Goal: Information Seeking & Learning: Learn about a topic

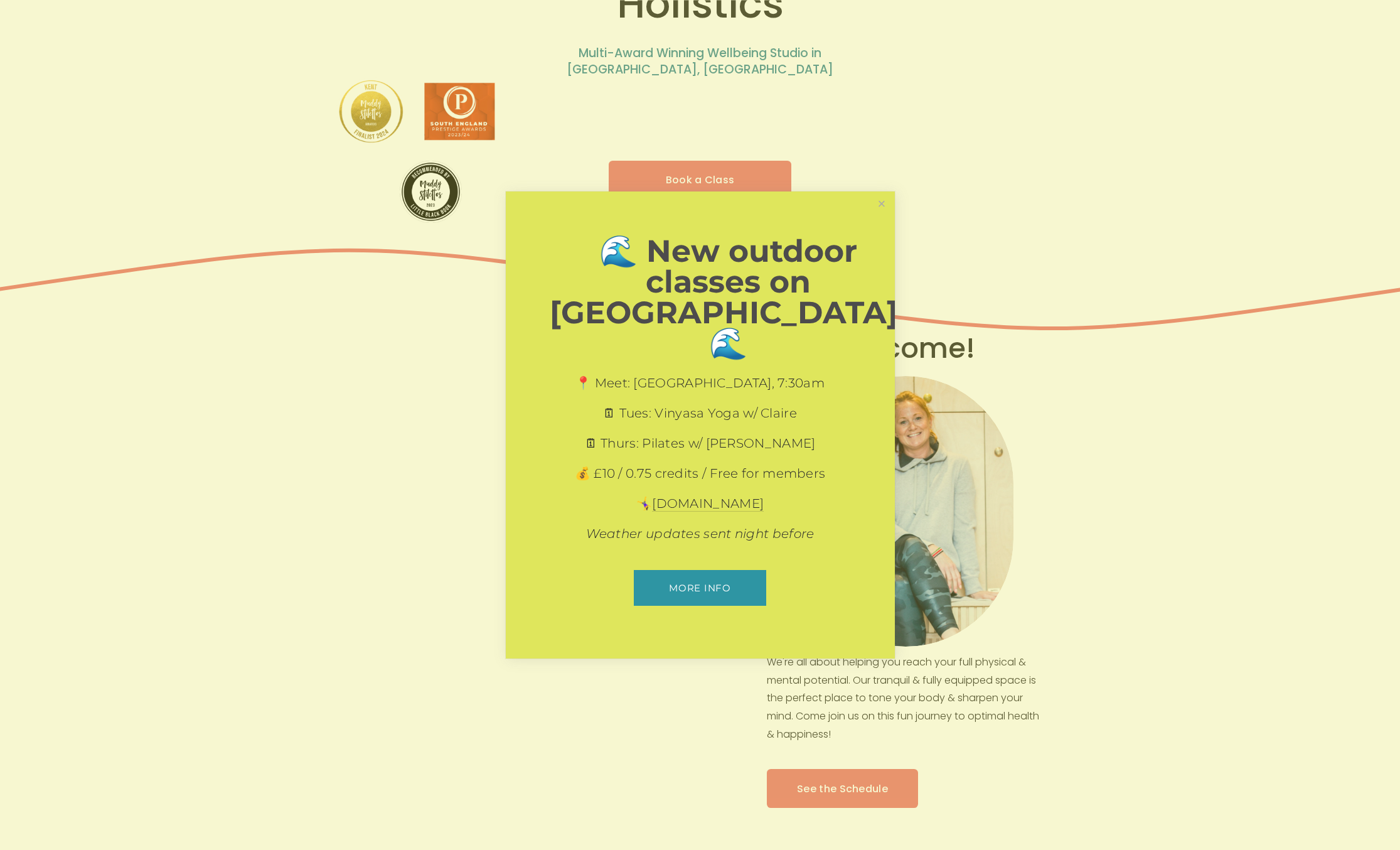
scroll to position [203, 0]
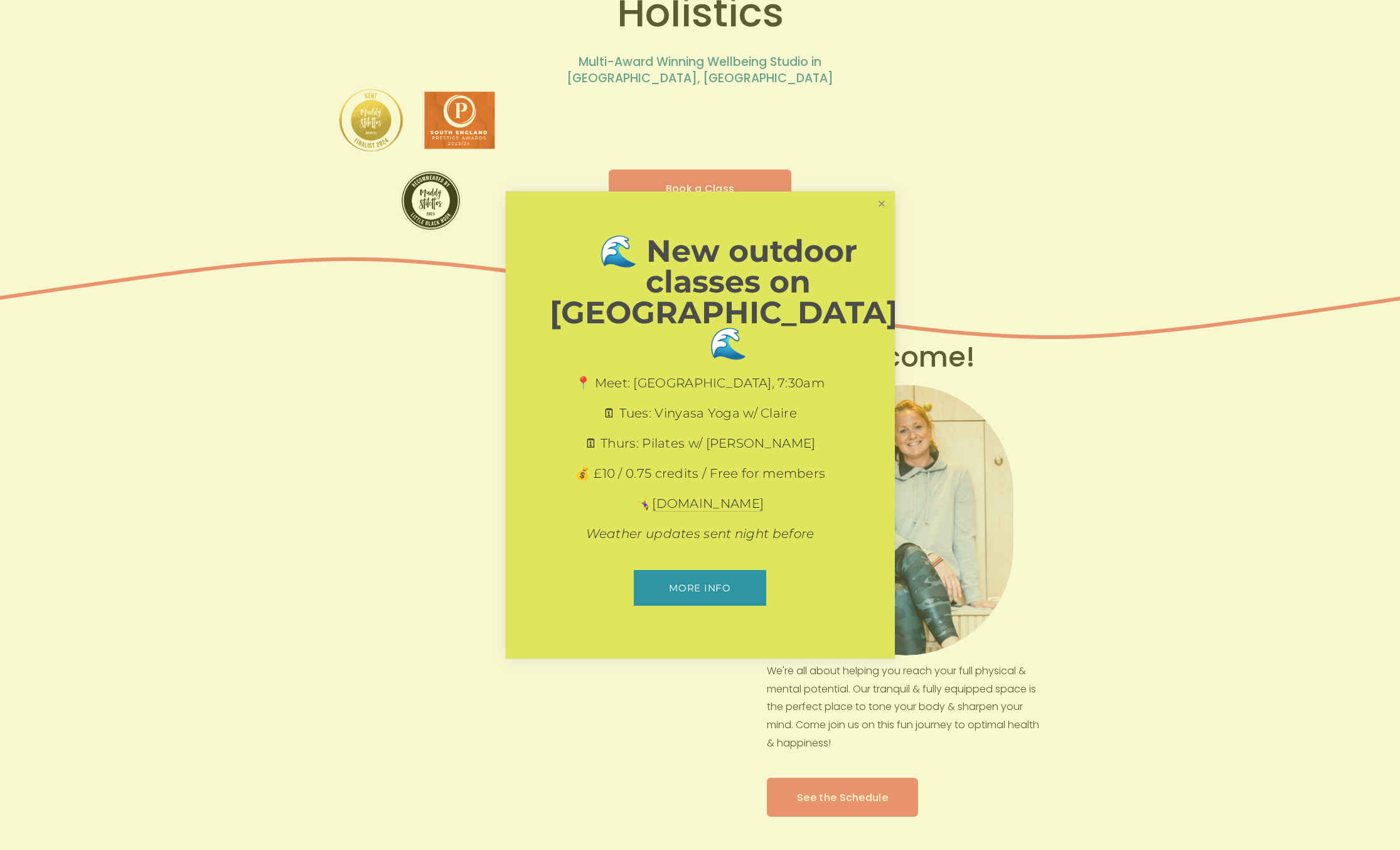
click at [881, 215] on link "Close" at bounding box center [881, 204] width 22 height 22
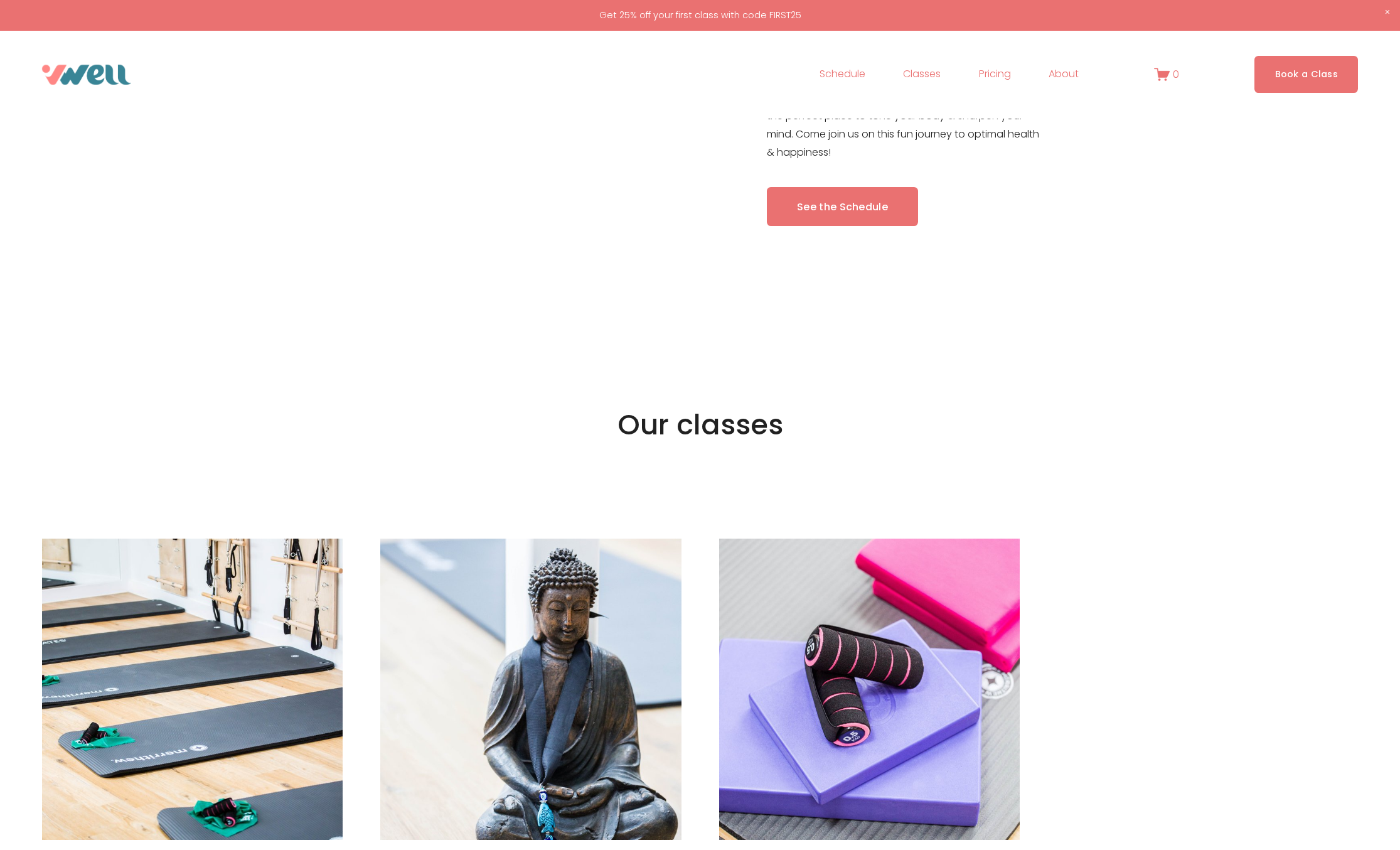
scroll to position [0, 0]
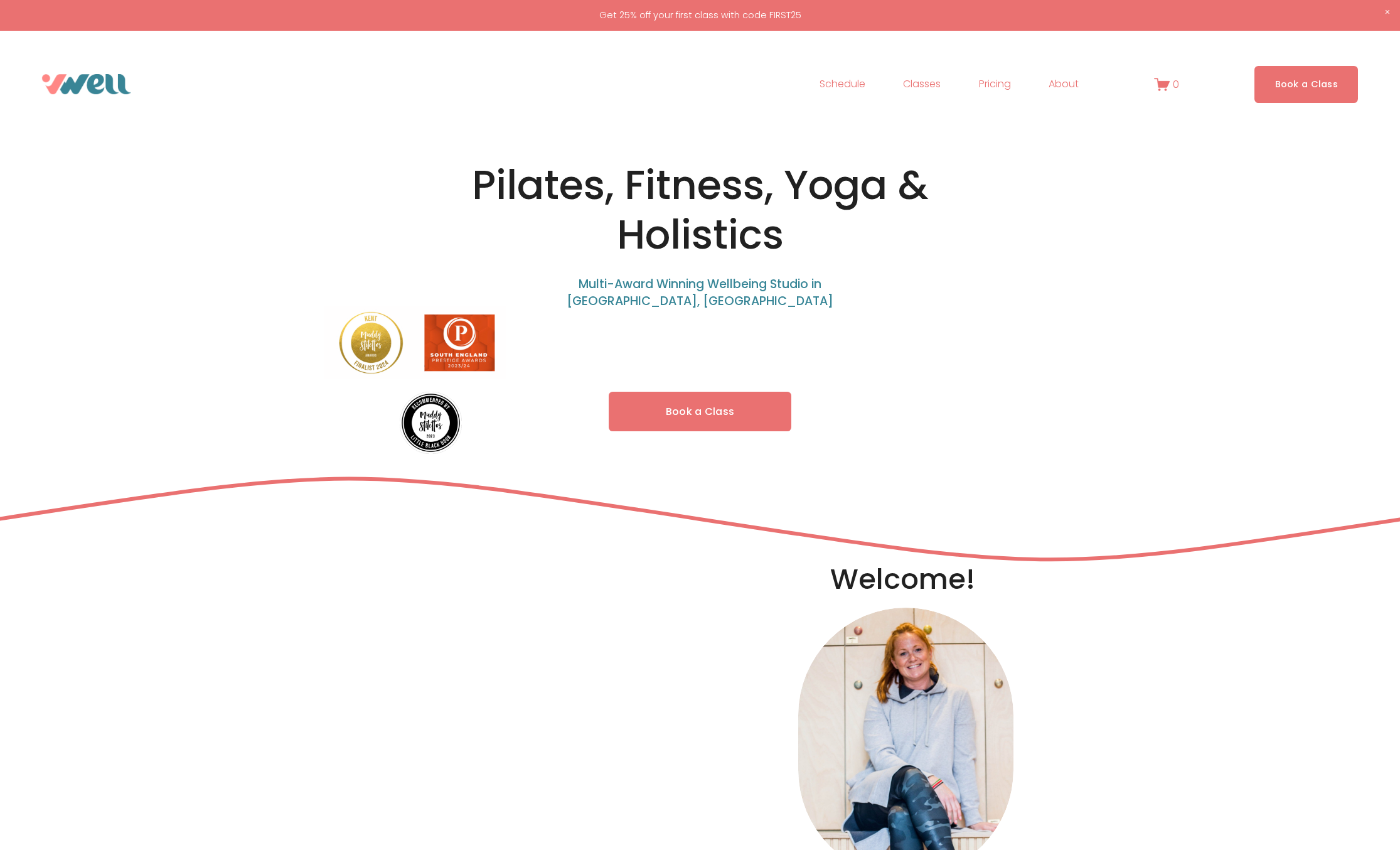
click at [697, 411] on link "Book a Class" at bounding box center [700, 411] width 183 height 39
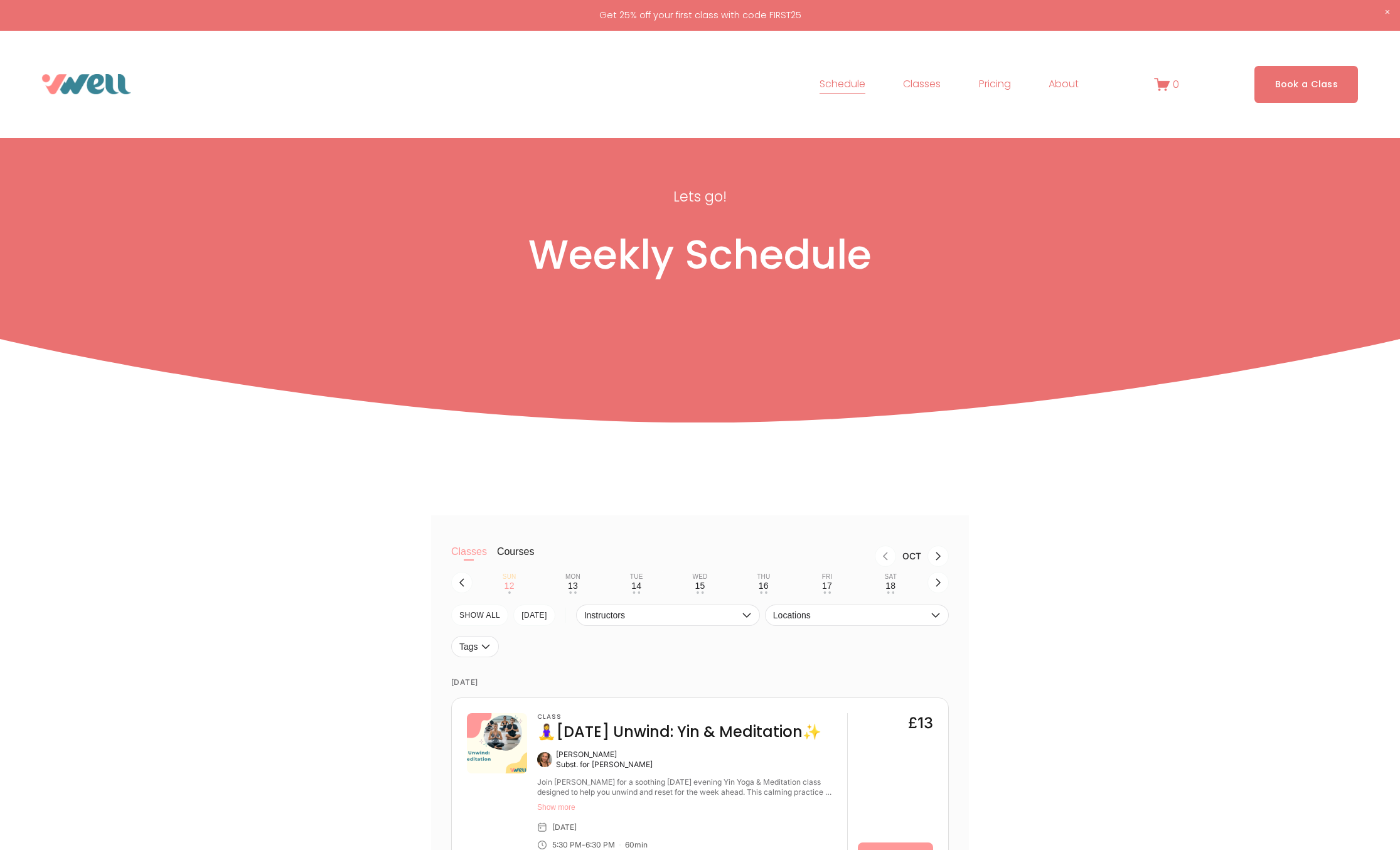
click at [0, 0] on span "Our Team" at bounding box center [0, 0] width 0 height 0
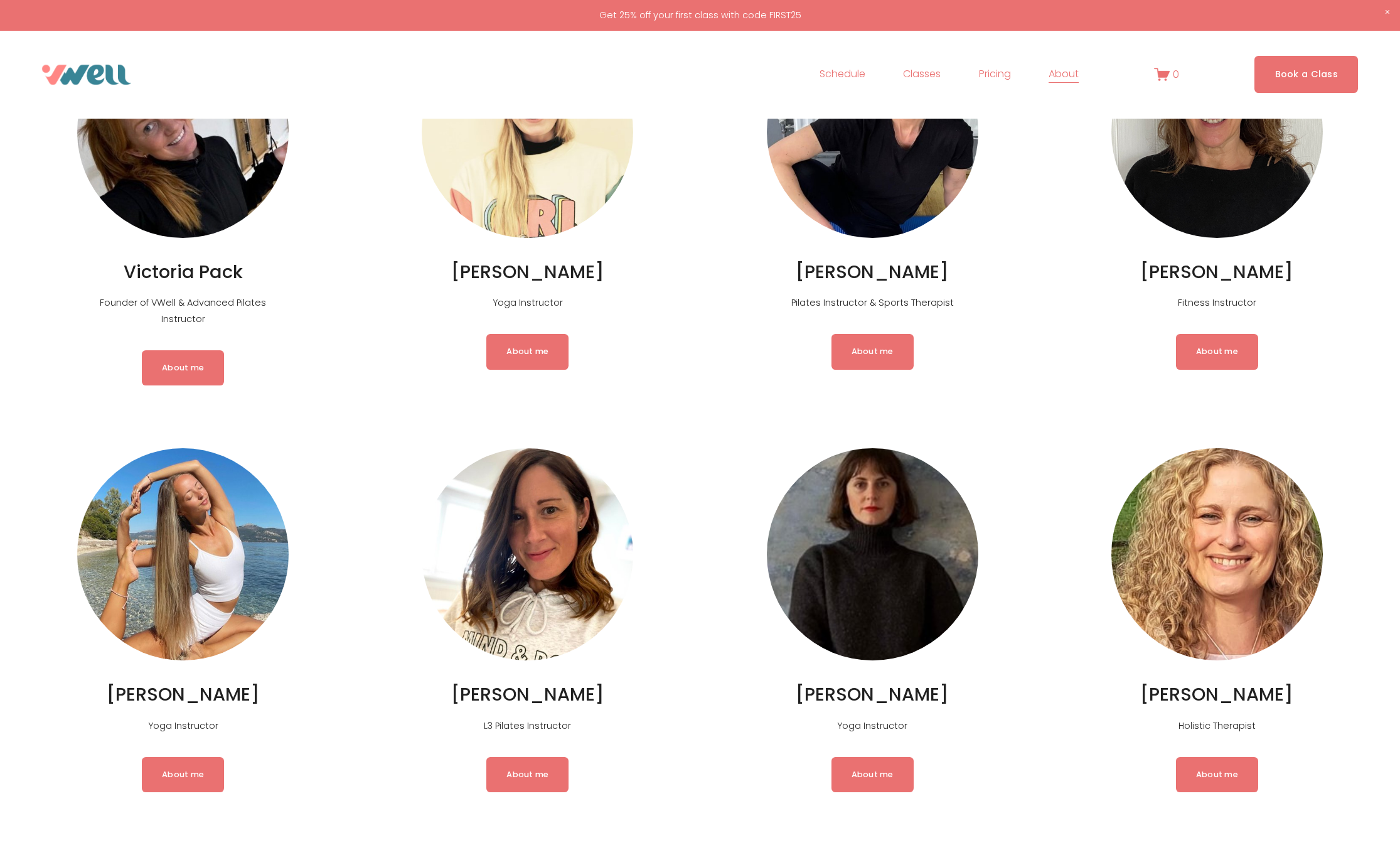
scroll to position [250, 0]
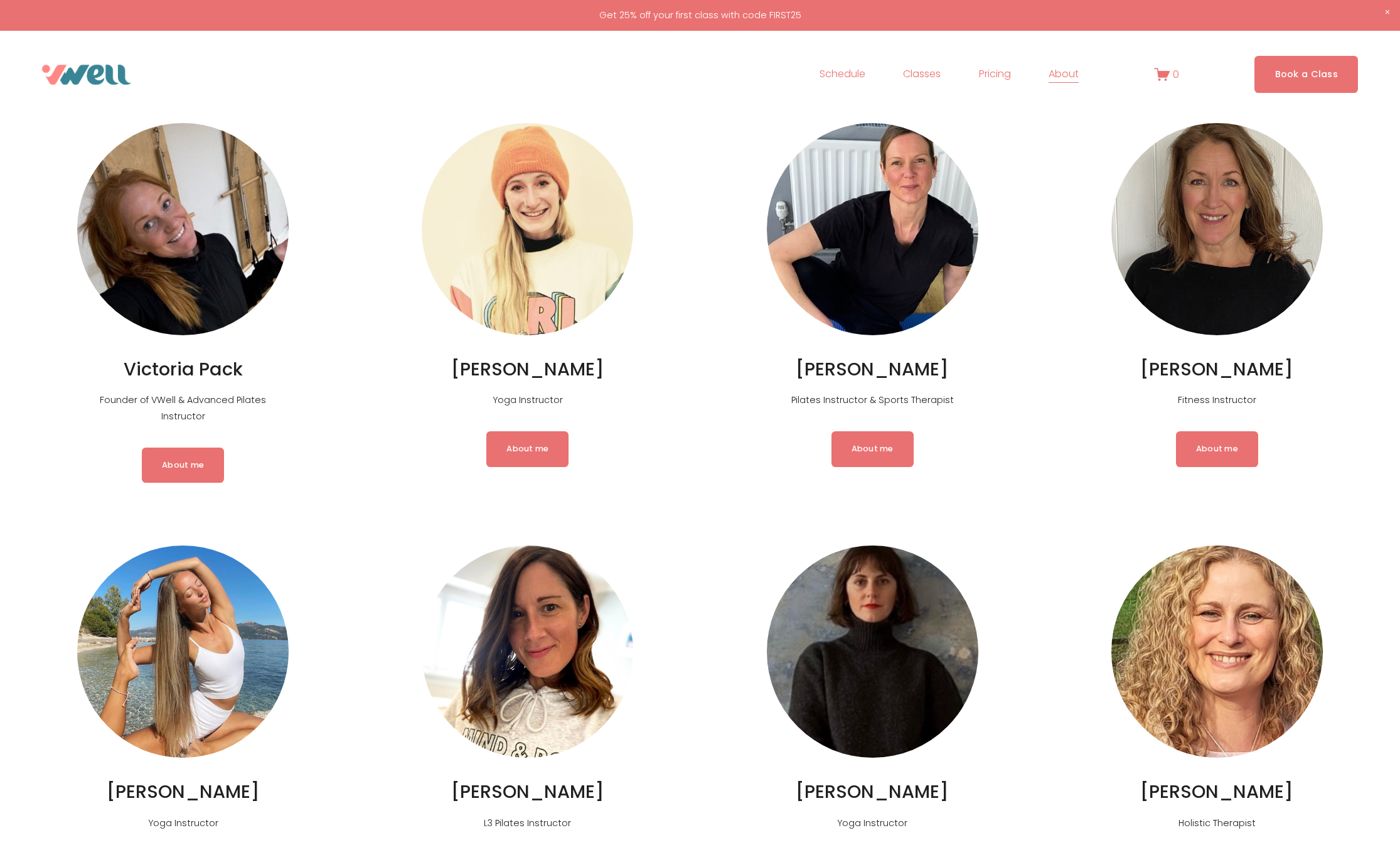
click at [874, 447] on link "About me" at bounding box center [872, 449] width 83 height 36
click at [188, 448] on link "About me" at bounding box center [183, 466] width 83 height 36
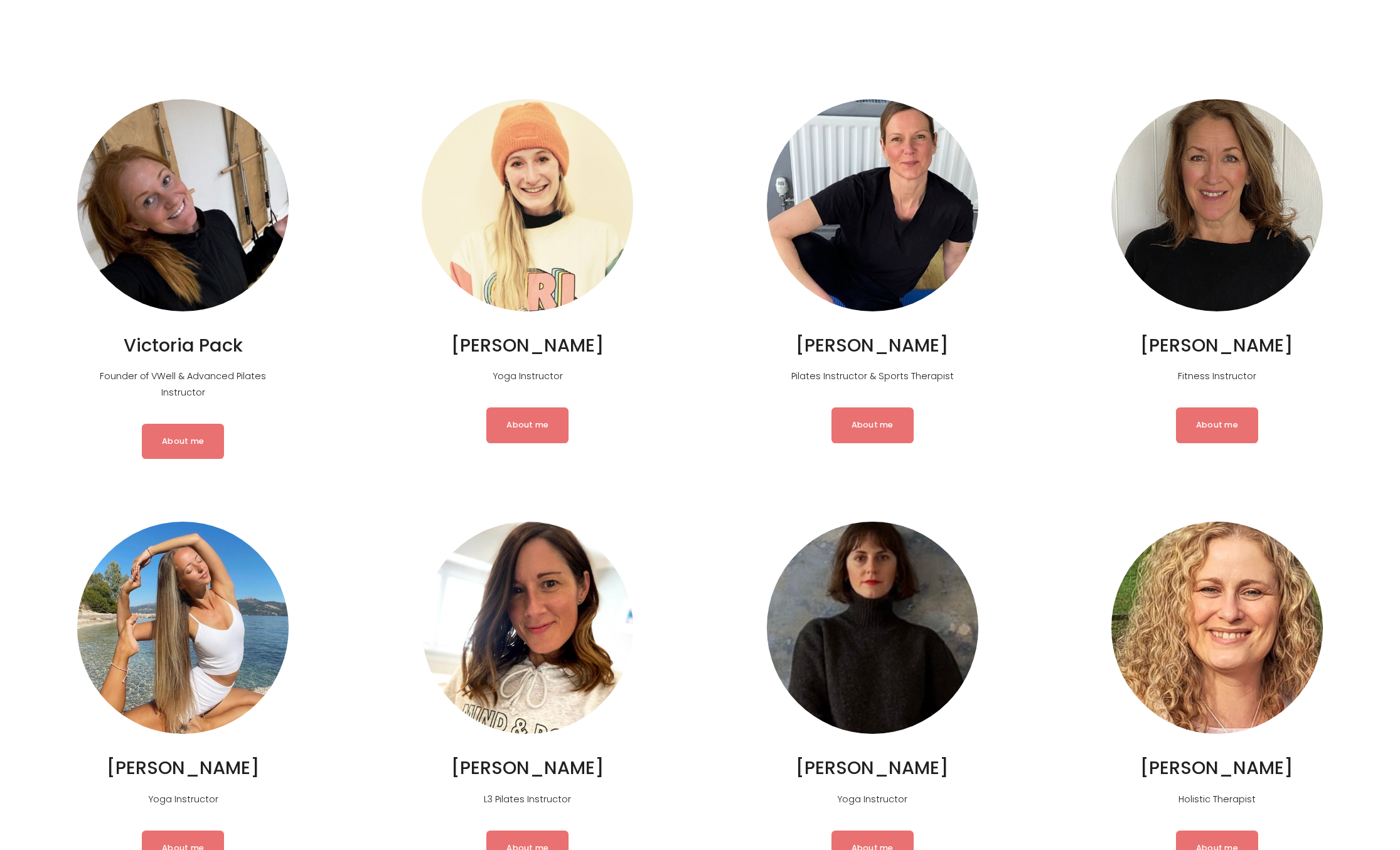
scroll to position [516, 0]
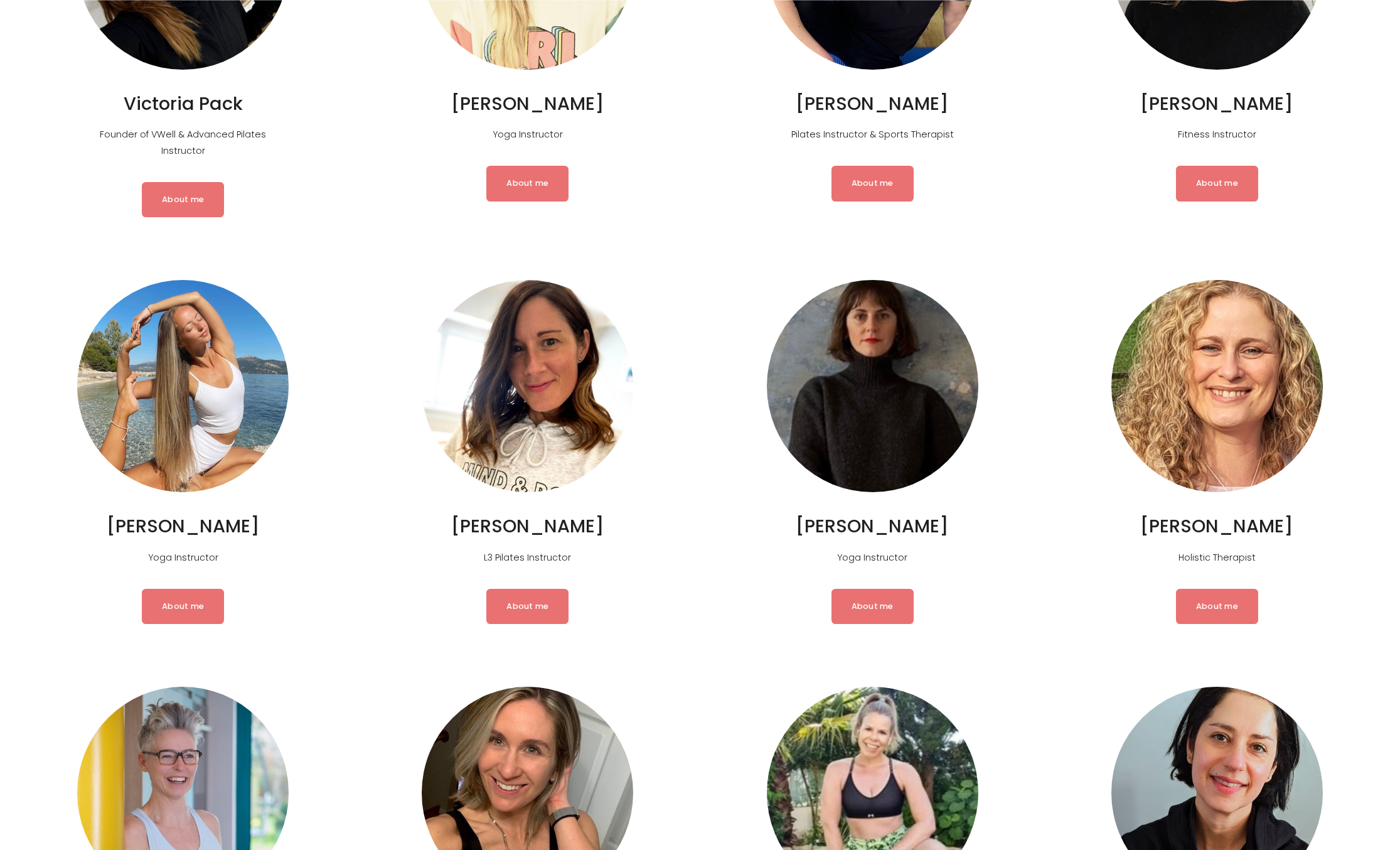
click at [180, 589] on link "About me" at bounding box center [183, 607] width 83 height 36
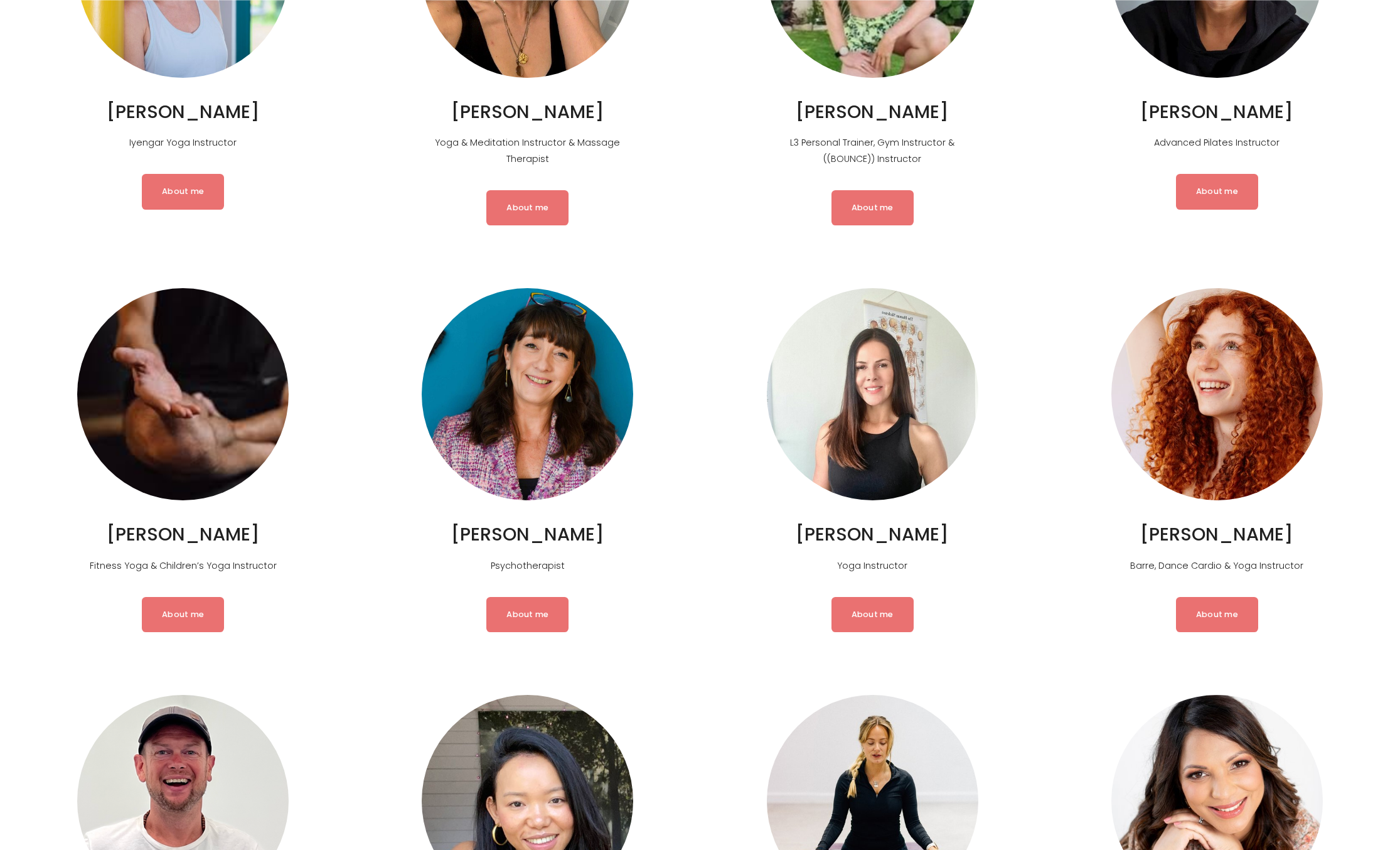
scroll to position [1204, 0]
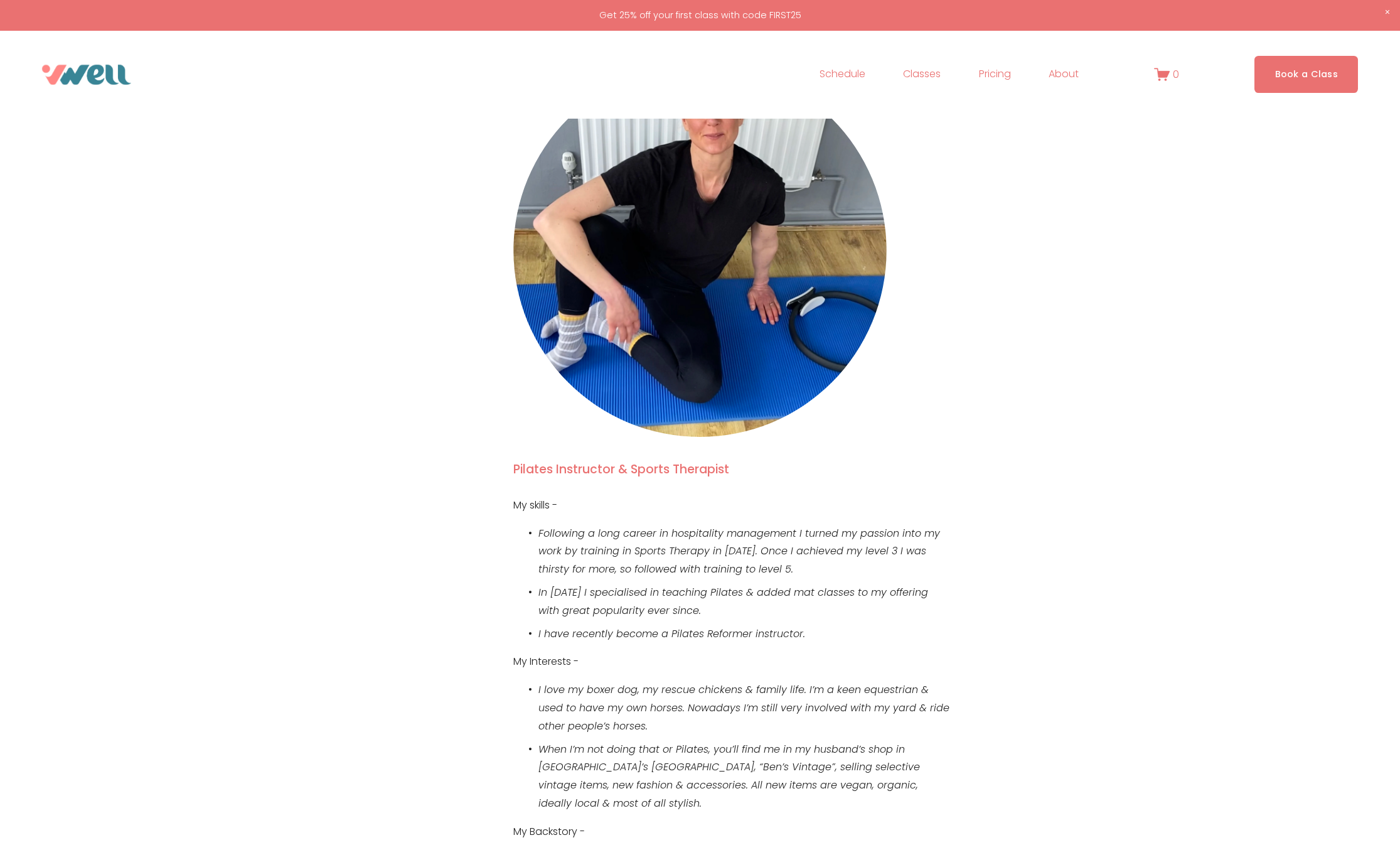
scroll to position [212, 0]
